Goal: Information Seeking & Learning: Learn about a topic

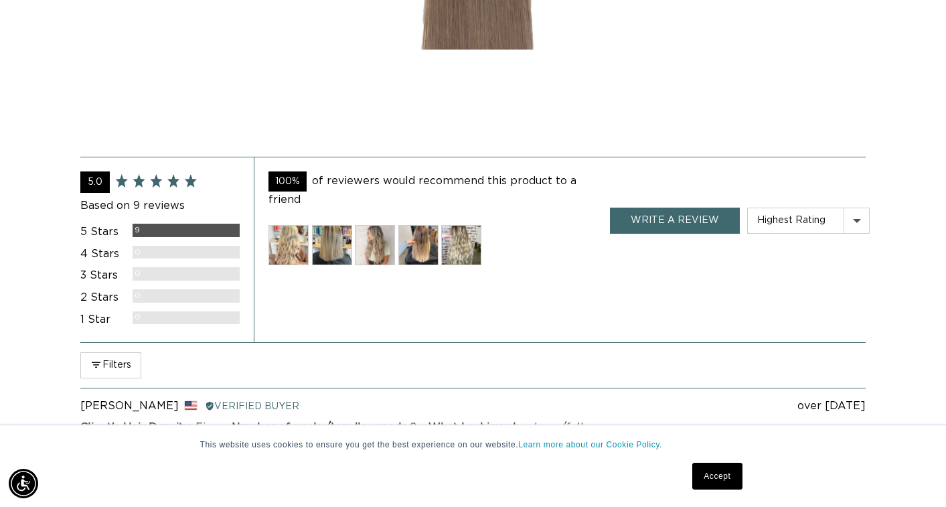
scroll to position [0, 851]
click at [293, 241] on img at bounding box center [288, 245] width 40 height 40
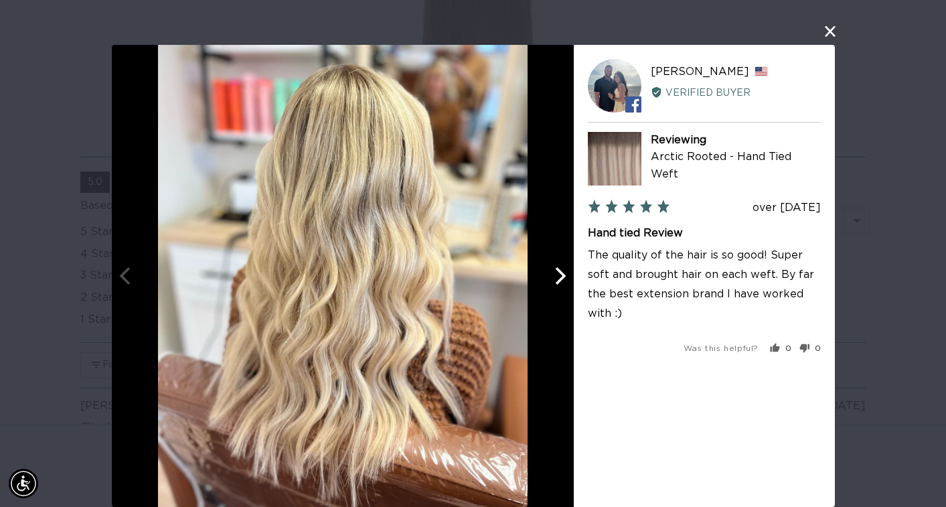
scroll to position [0, 0]
click at [554, 279] on icon "Next" at bounding box center [558, 275] width 17 height 17
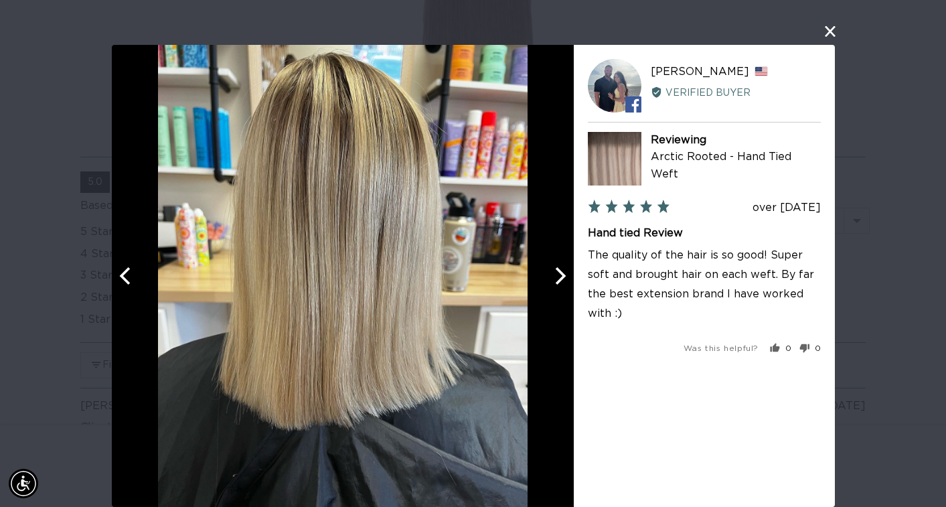
click at [560, 278] on icon "Next" at bounding box center [560, 275] width 11 height 17
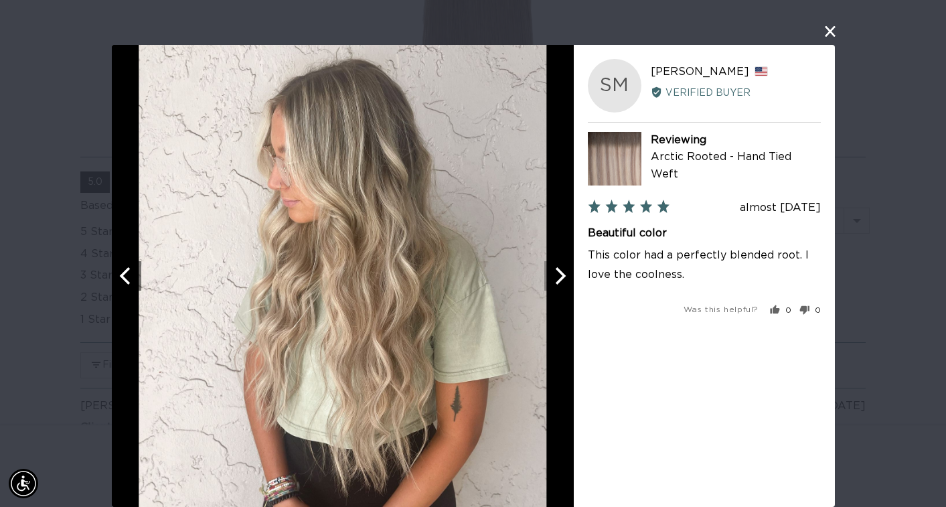
scroll to position [0, 1702]
click at [560, 278] on icon "Next" at bounding box center [558, 275] width 17 height 17
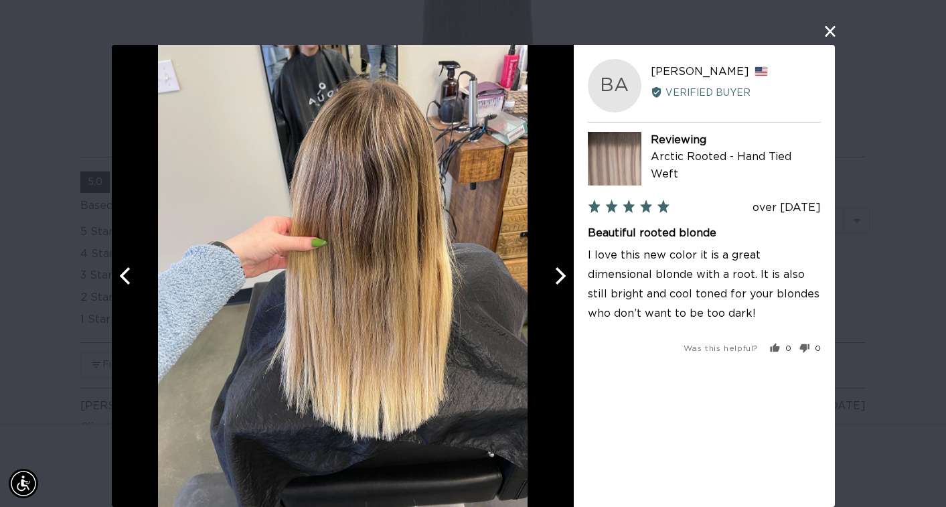
scroll to position [0, 0]
click at [560, 278] on icon "Next" at bounding box center [558, 275] width 17 height 17
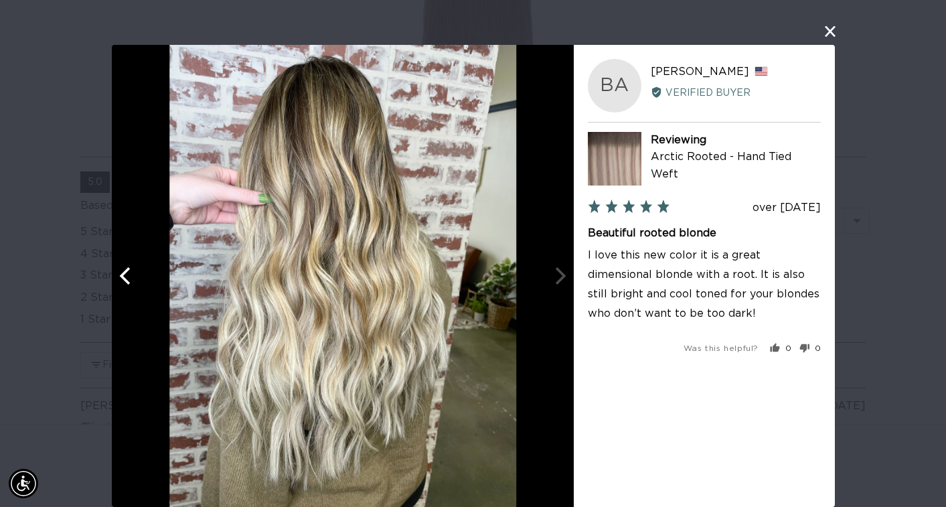
scroll to position [0, 851]
click at [558, 280] on div at bounding box center [343, 276] width 462 height 462
click at [561, 270] on div at bounding box center [343, 276] width 462 height 462
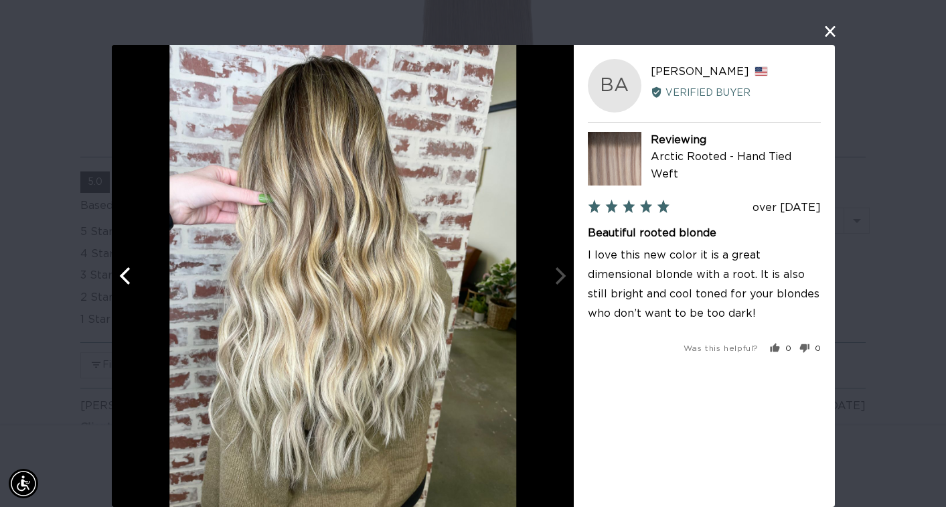
click at [122, 285] on button "Previous" at bounding box center [126, 275] width 29 height 29
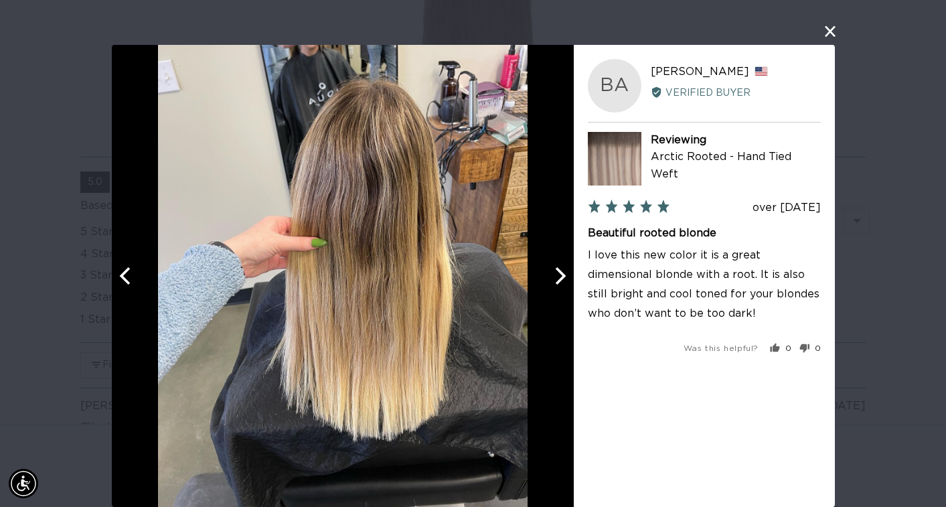
click at [128, 272] on icon "Previous" at bounding box center [125, 275] width 17 height 17
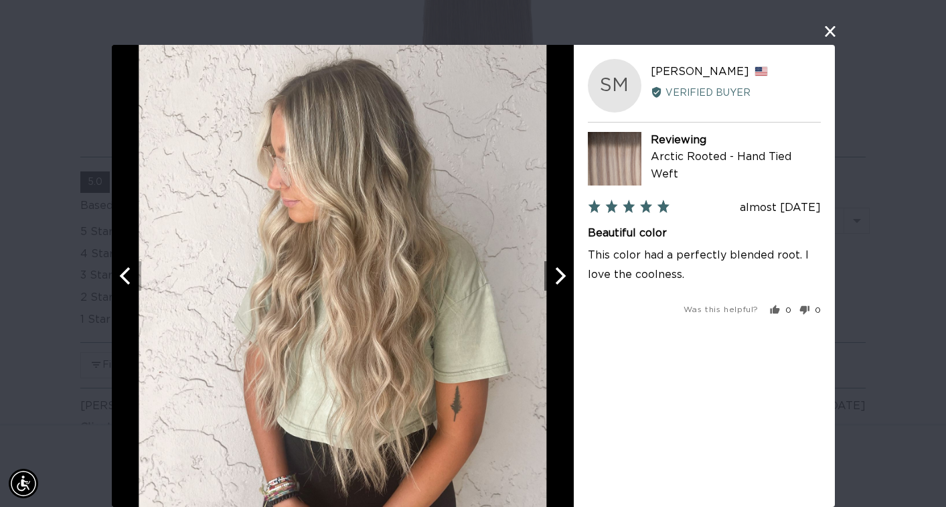
click at [129, 274] on icon "Previous" at bounding box center [125, 275] width 17 height 17
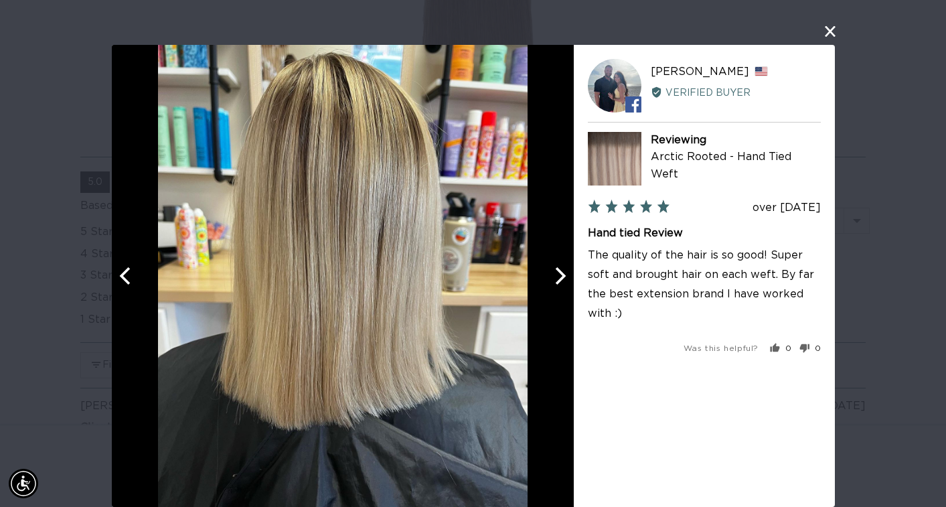
scroll to position [0, 1702]
click at [129, 283] on icon "Previous" at bounding box center [124, 275] width 11 height 17
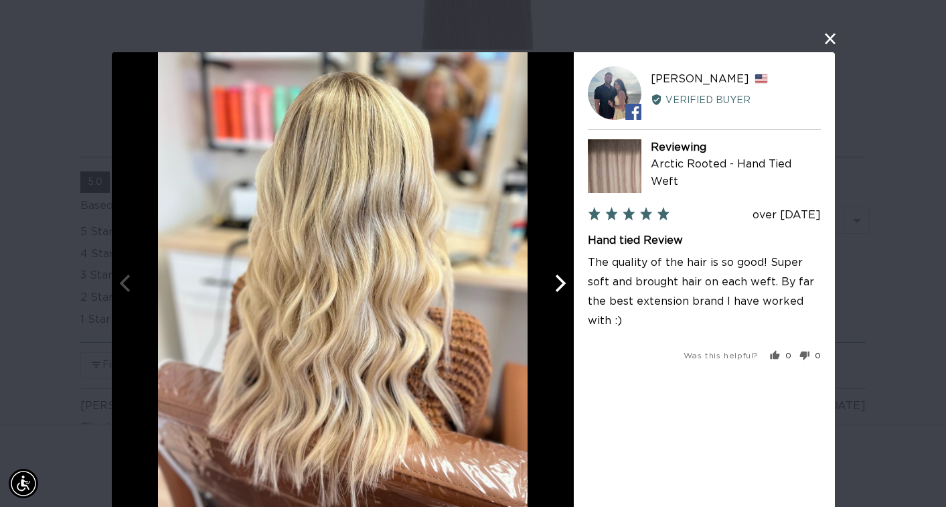
scroll to position [0, 851]
click at [832, 36] on button "close this modal window" at bounding box center [830, 39] width 16 height 16
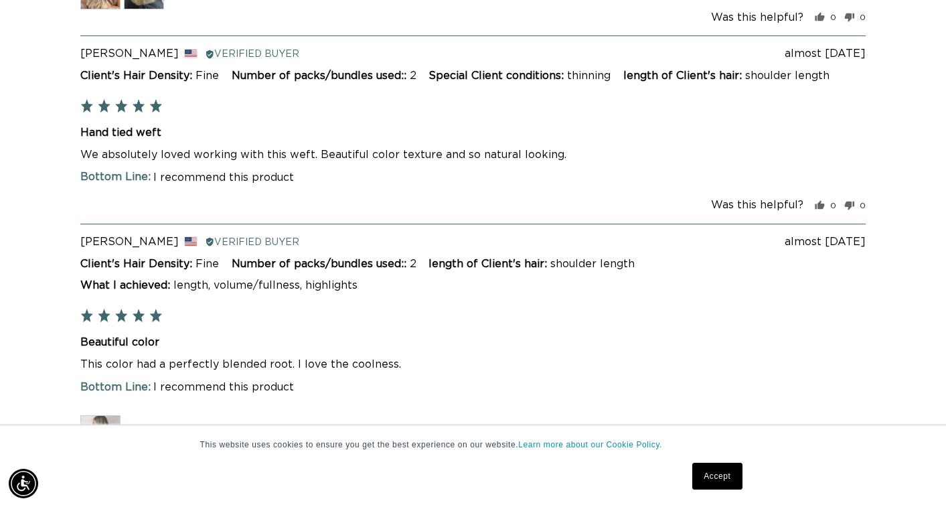
scroll to position [3479, 0]
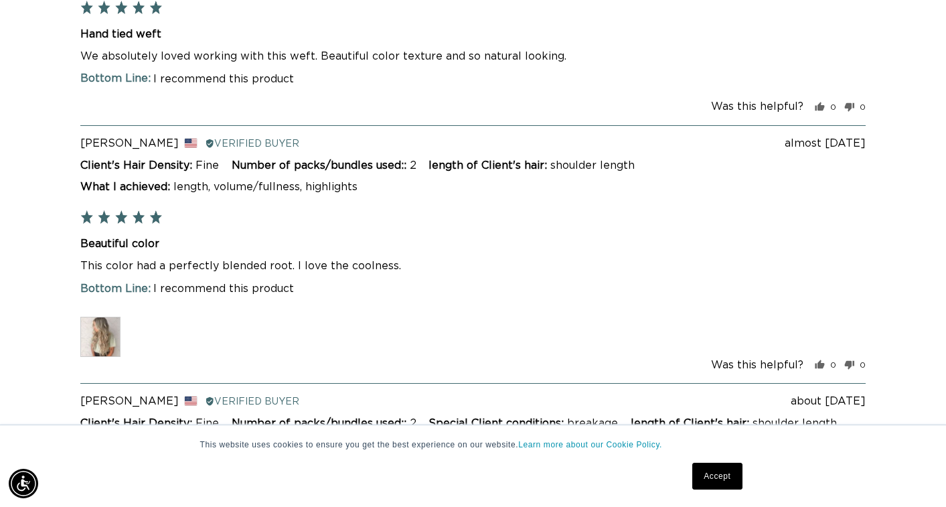
click at [106, 317] on img at bounding box center [100, 337] width 40 height 40
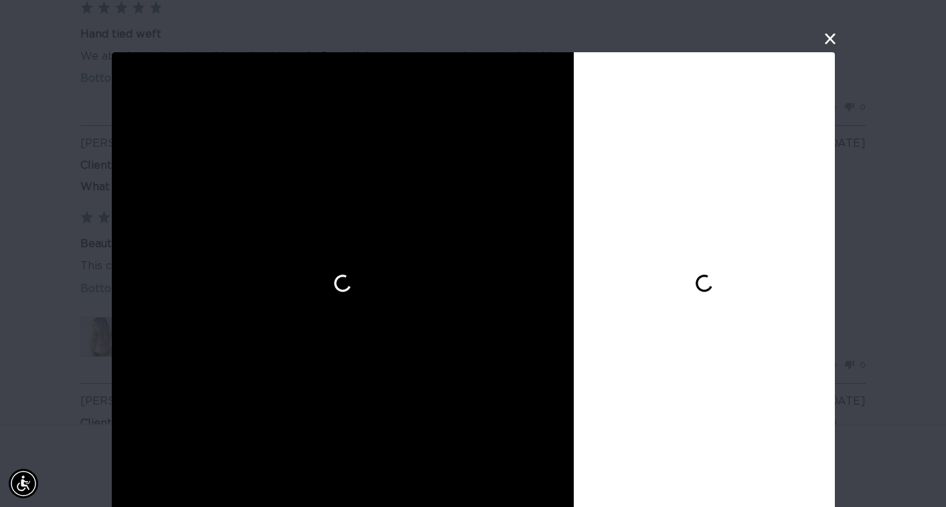
scroll to position [7, 0]
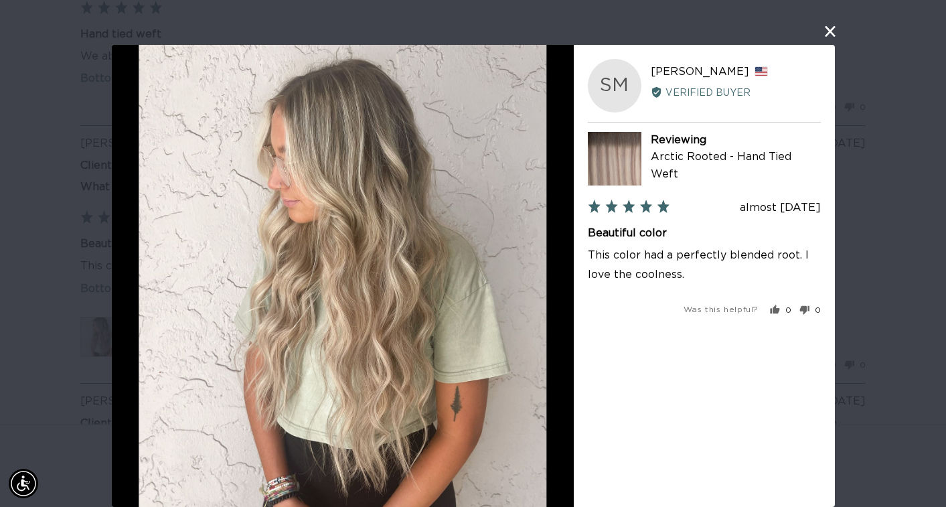
click at [831, 29] on button "close this modal window" at bounding box center [830, 31] width 16 height 16
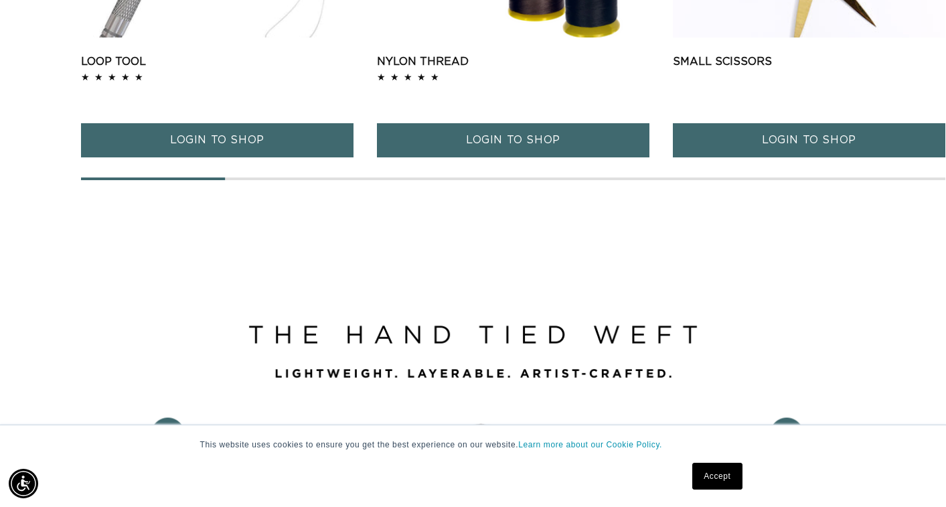
scroll to position [1340, 0]
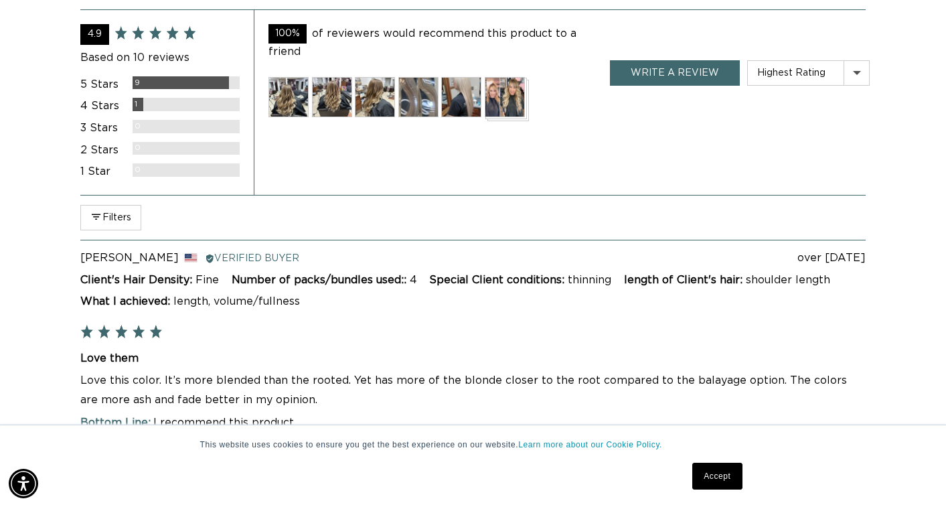
scroll to position [2760, 0]
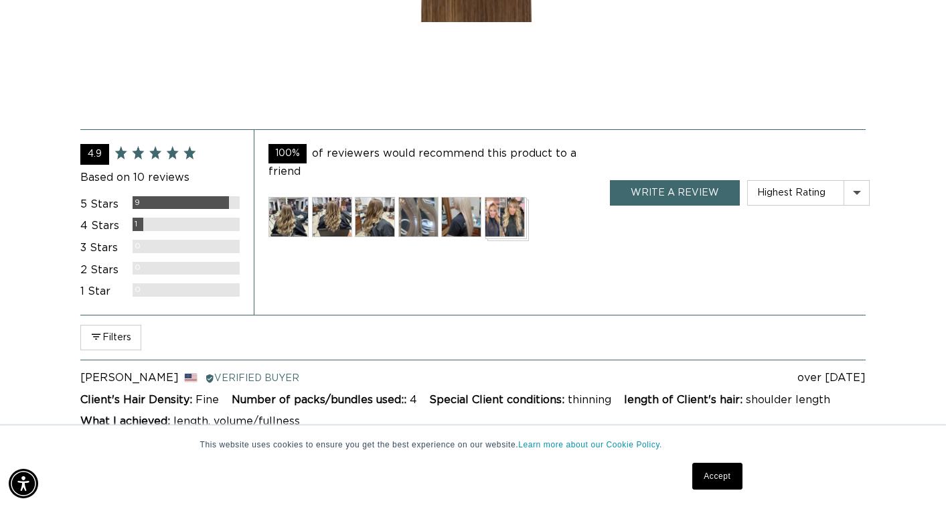
click at [295, 206] on img at bounding box center [288, 217] width 40 height 40
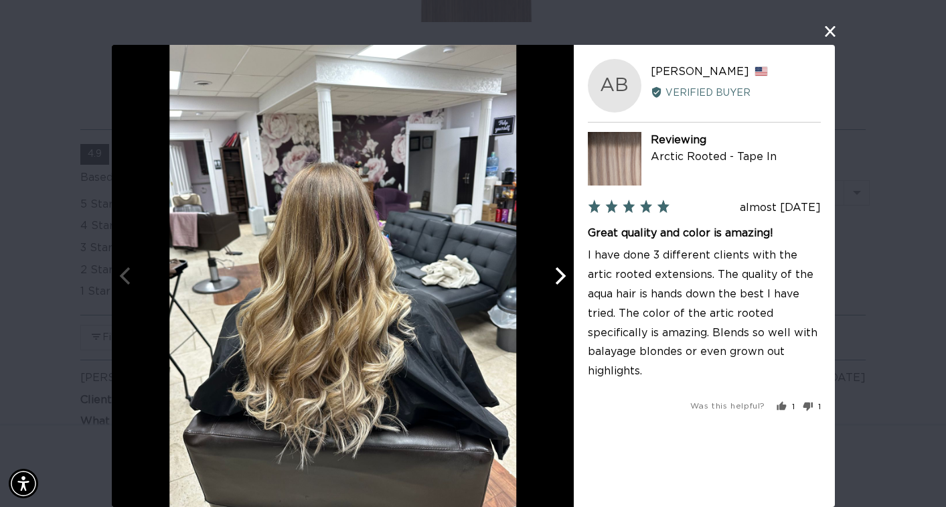
scroll to position [0, 0]
click at [558, 275] on icon "Next" at bounding box center [558, 275] width 17 height 17
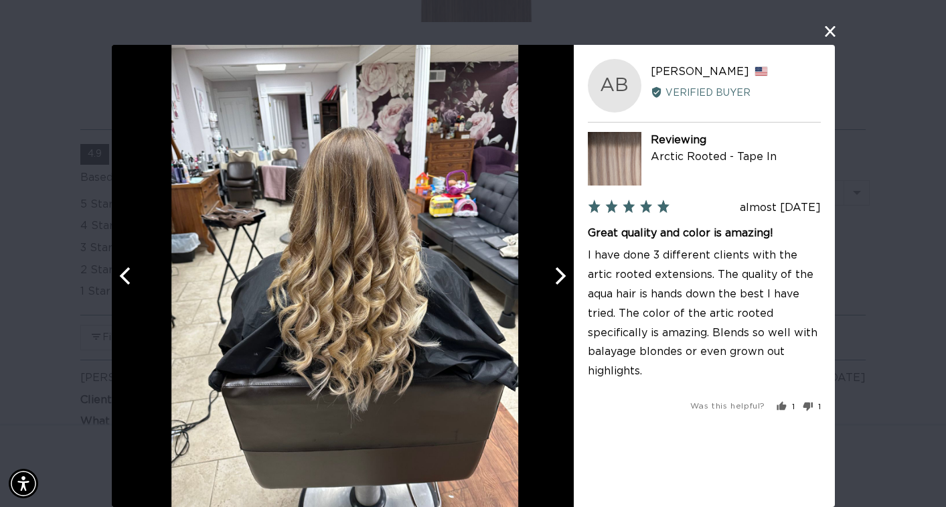
click at [558, 275] on icon "Next" at bounding box center [558, 275] width 17 height 17
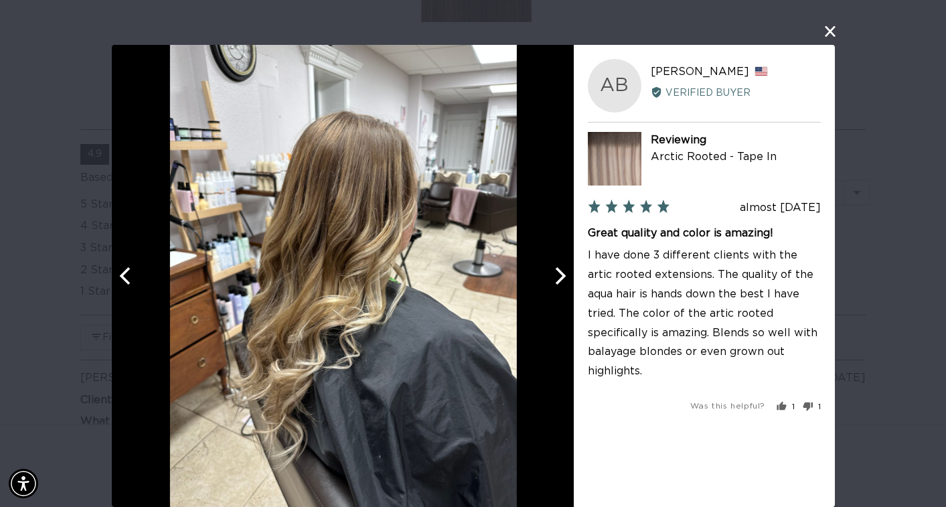
click at [558, 275] on icon "Next" at bounding box center [558, 275] width 17 height 17
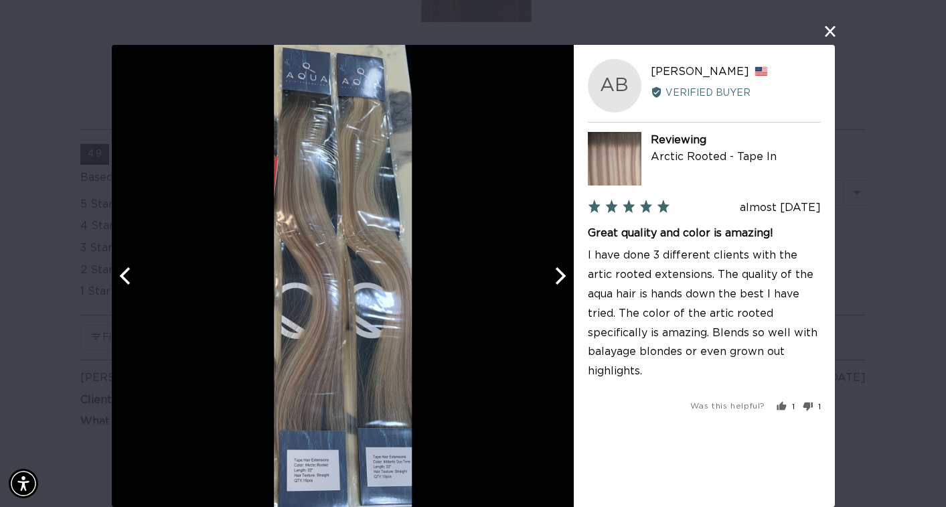
scroll to position [0, 851]
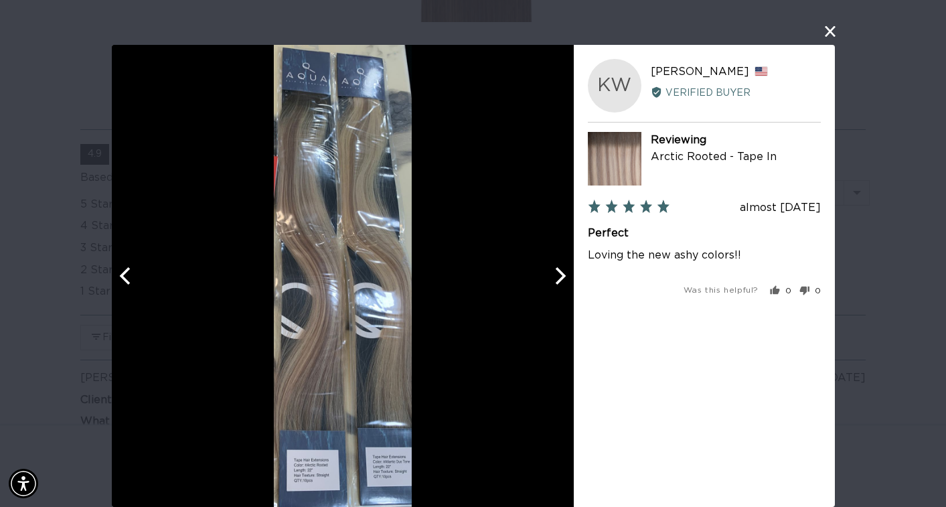
click at [558, 274] on icon "Next" at bounding box center [558, 275] width 17 height 17
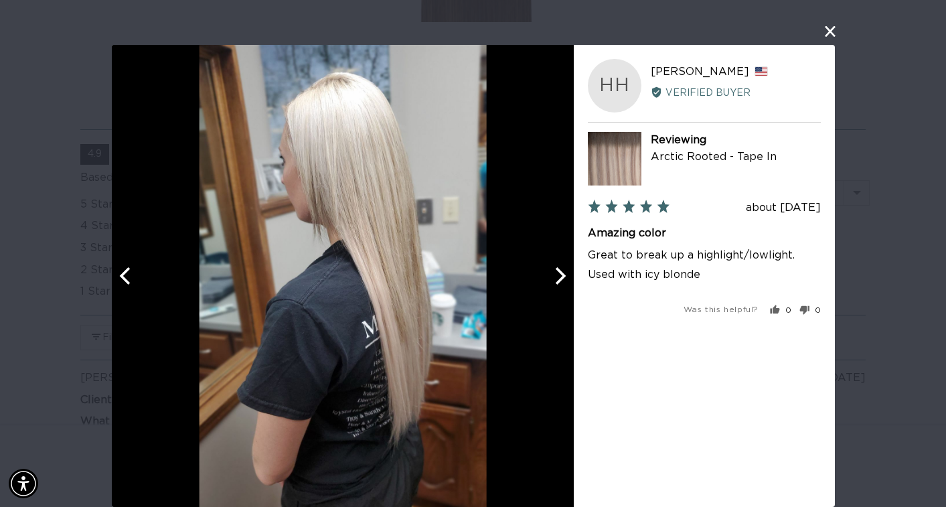
scroll to position [0, 1702]
click at [558, 274] on icon "Next" at bounding box center [558, 275] width 17 height 17
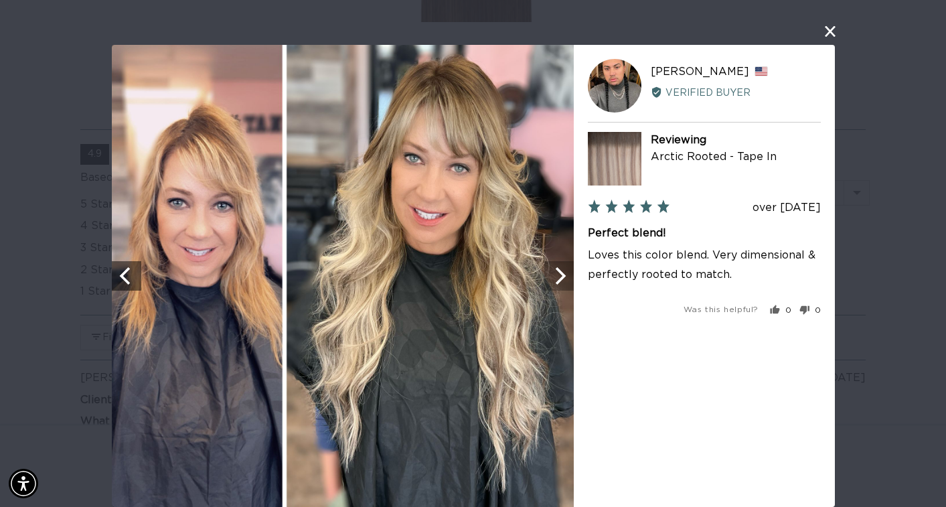
scroll to position [0, 851]
click at [558, 274] on icon "Next" at bounding box center [558, 275] width 17 height 17
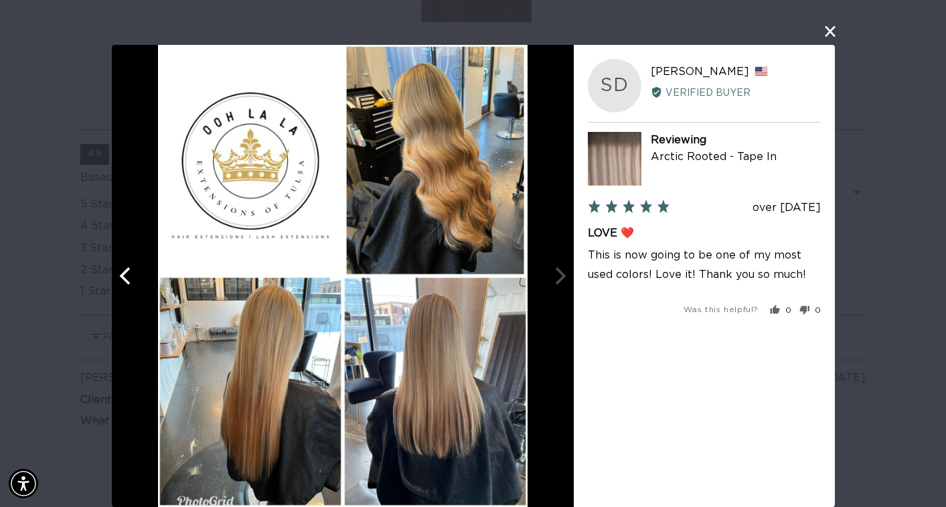
scroll to position [0, 0]
click at [131, 274] on icon "Previous" at bounding box center [125, 275] width 17 height 17
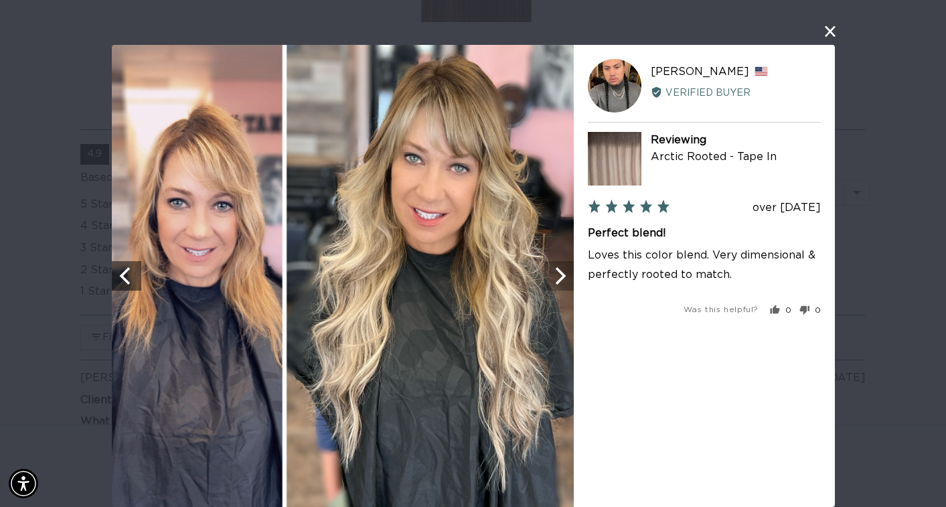
scroll to position [0, 851]
click at [558, 284] on icon "Next" at bounding box center [558, 275] width 17 height 17
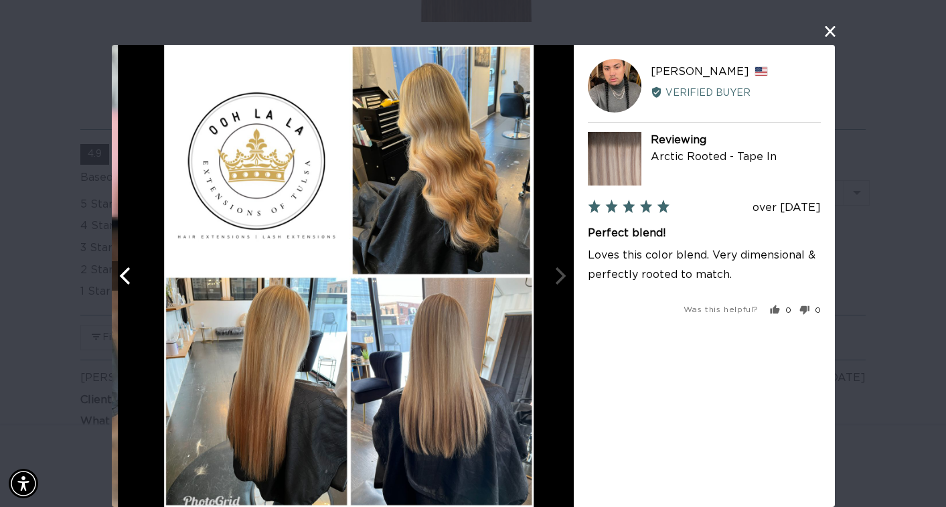
click at [557, 278] on div at bounding box center [349, 276] width 462 height 462
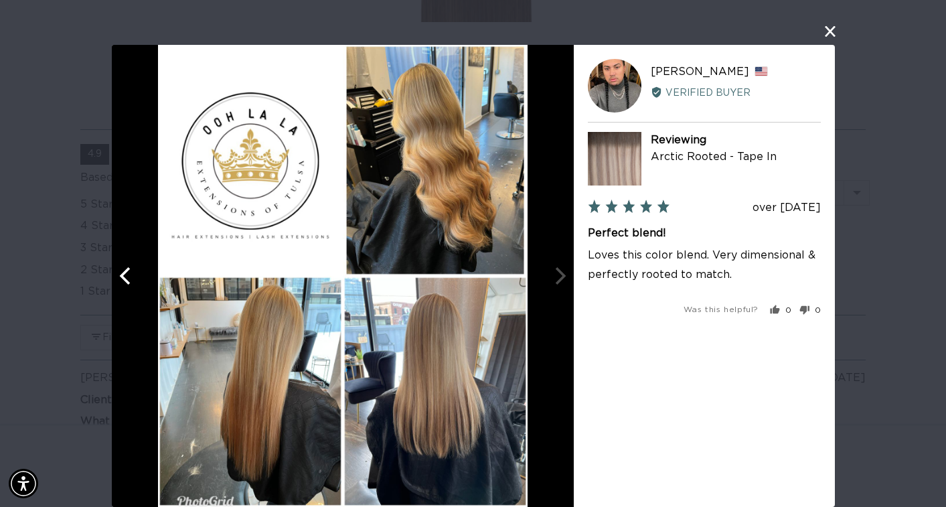
click at [554, 268] on div at bounding box center [343, 276] width 462 height 462
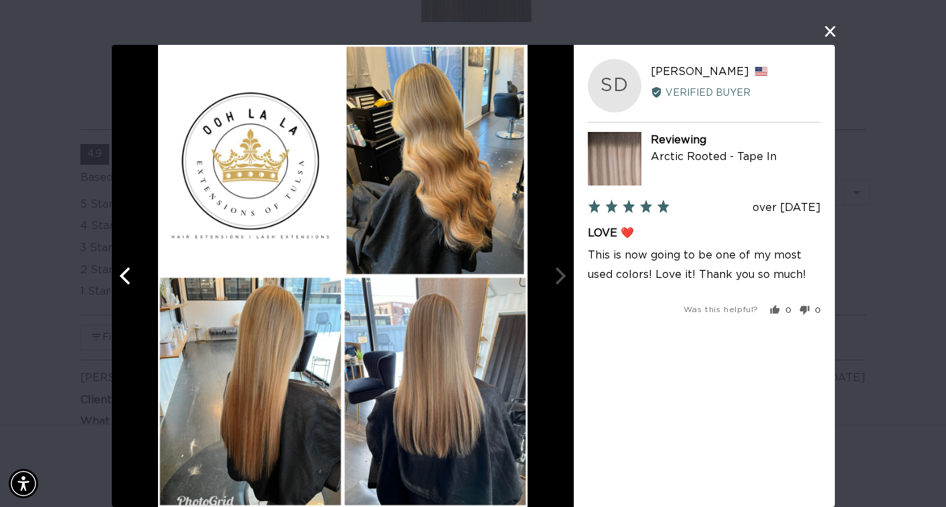
click at [561, 272] on div at bounding box center [343, 276] width 462 height 462
click at [815, 40] on div "User-Uploaded Media Gallery SD [PERSON_NAME] Reviewed by [PERSON_NAME], from [G…" at bounding box center [473, 253] width 946 height 507
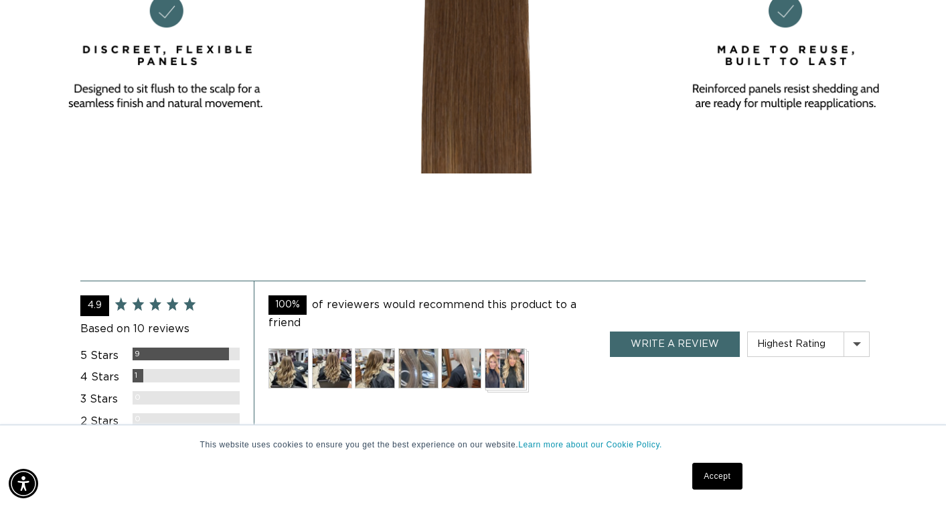
scroll to position [2270, 0]
